Goal: Find specific page/section: Find specific page/section

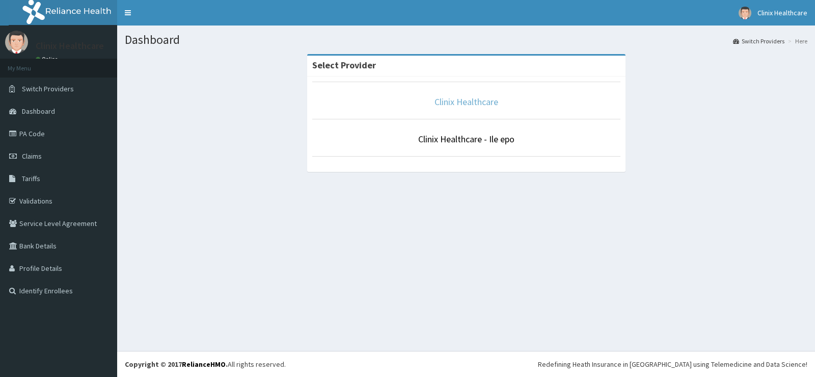
click at [451, 102] on link "Clinix Healthcare" at bounding box center [467, 102] width 64 height 12
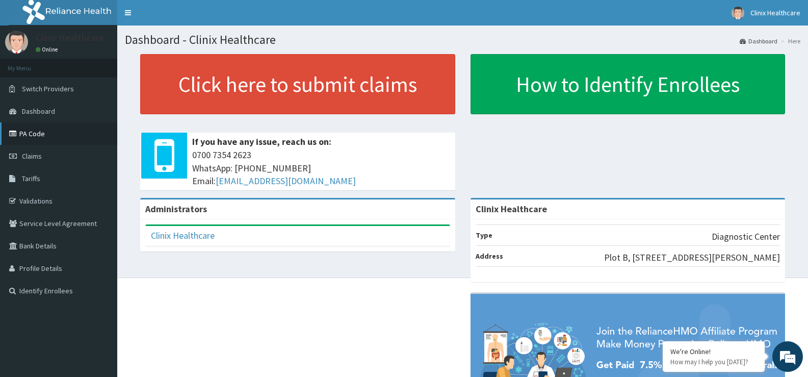
click at [34, 131] on link "PA Code" at bounding box center [58, 133] width 117 height 22
